Goal: Check status: Check status

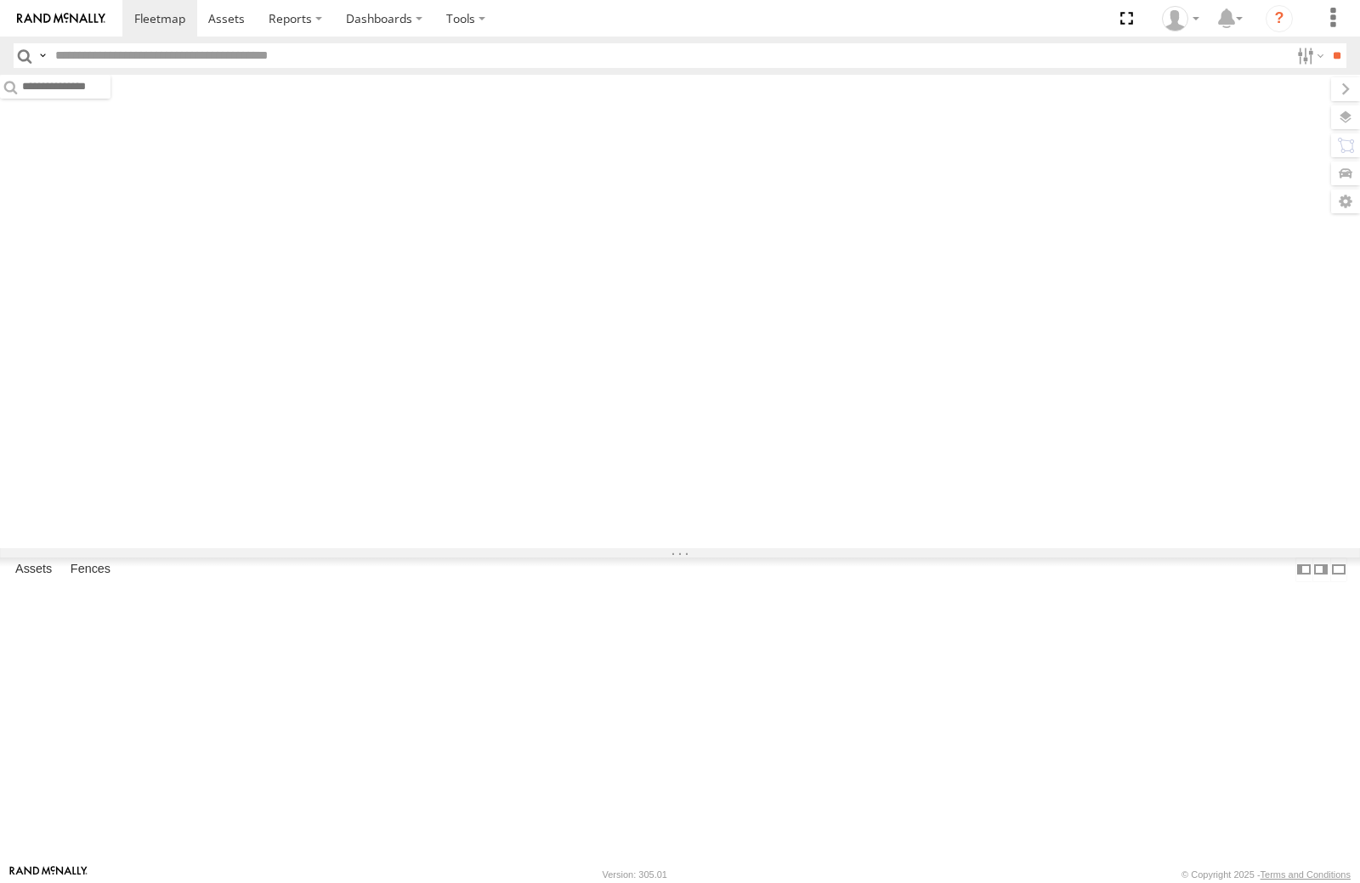
type input "****"
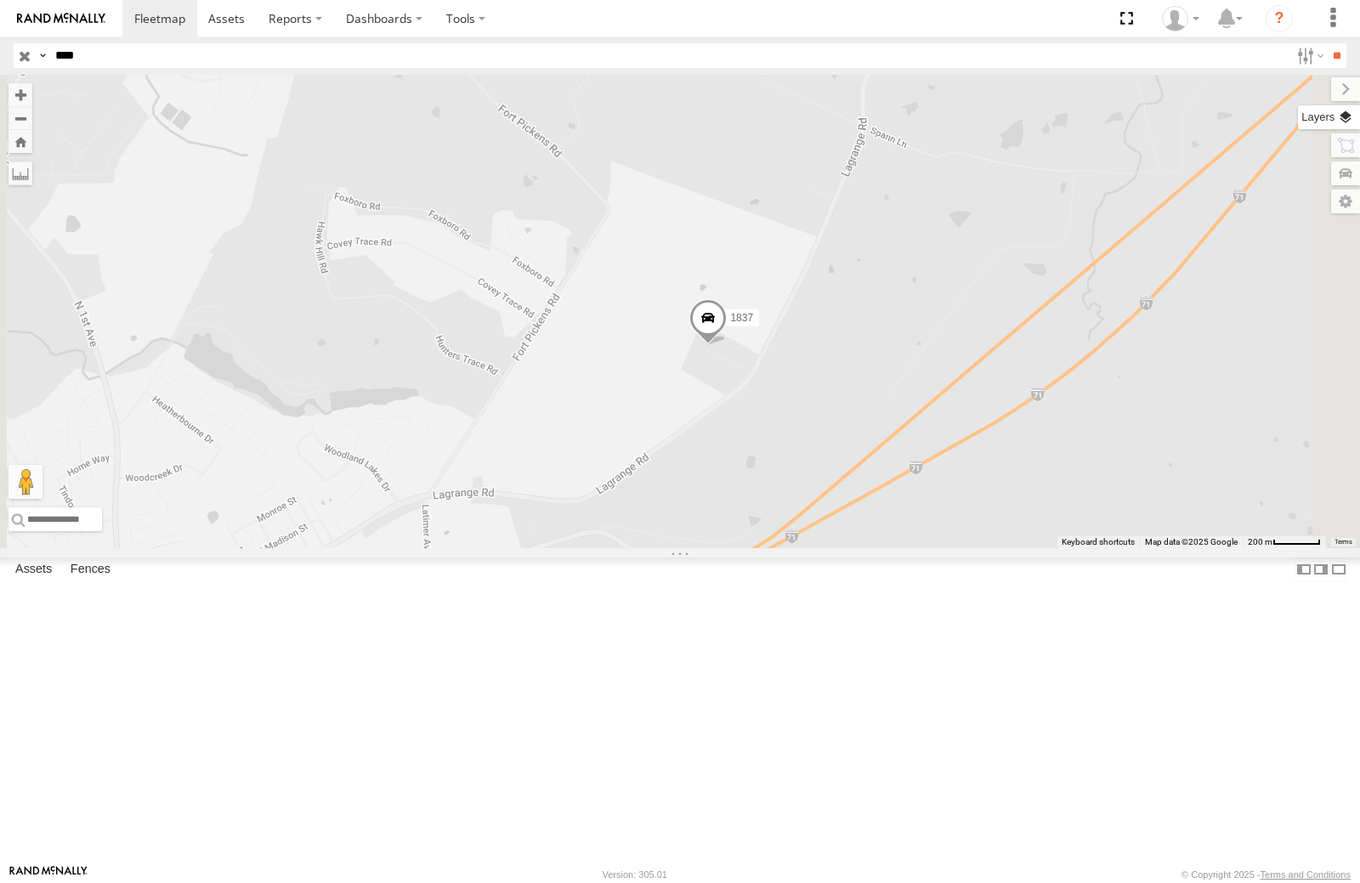
click at [1341, 117] on label at bounding box center [1329, 117] width 62 height 24
click at [0, 0] on span "Basemaps" at bounding box center [0, 0] width 0 height 0
click at [0, 0] on span "Satellite + Roadmap" at bounding box center [0, 0] width 0 height 0
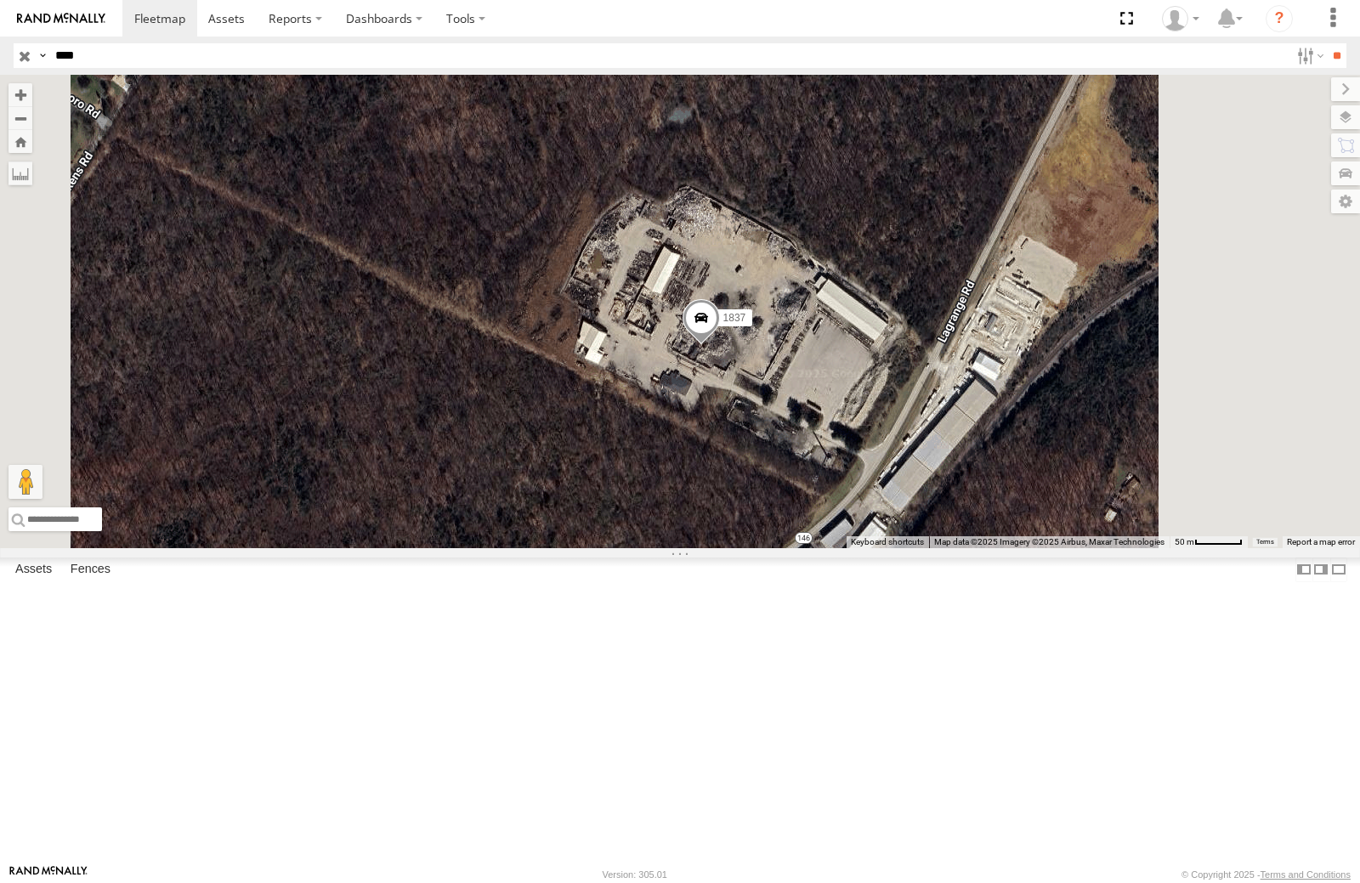
drag, startPoint x: 831, startPoint y: 512, endPoint x: 751, endPoint y: 24, distance: 494.5
click at [748, 29] on body at bounding box center [680, 441] width 1360 height 883
